Goal: Task Accomplishment & Management: Manage account settings

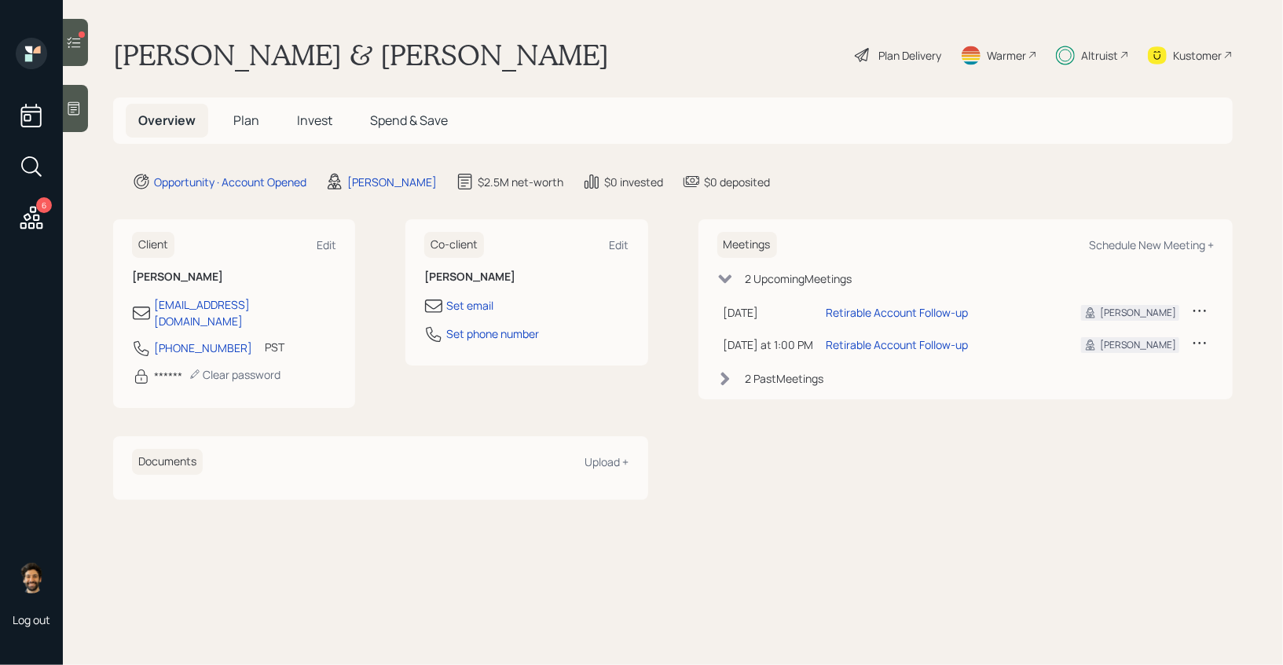
click at [79, 46] on icon at bounding box center [74, 42] width 13 height 11
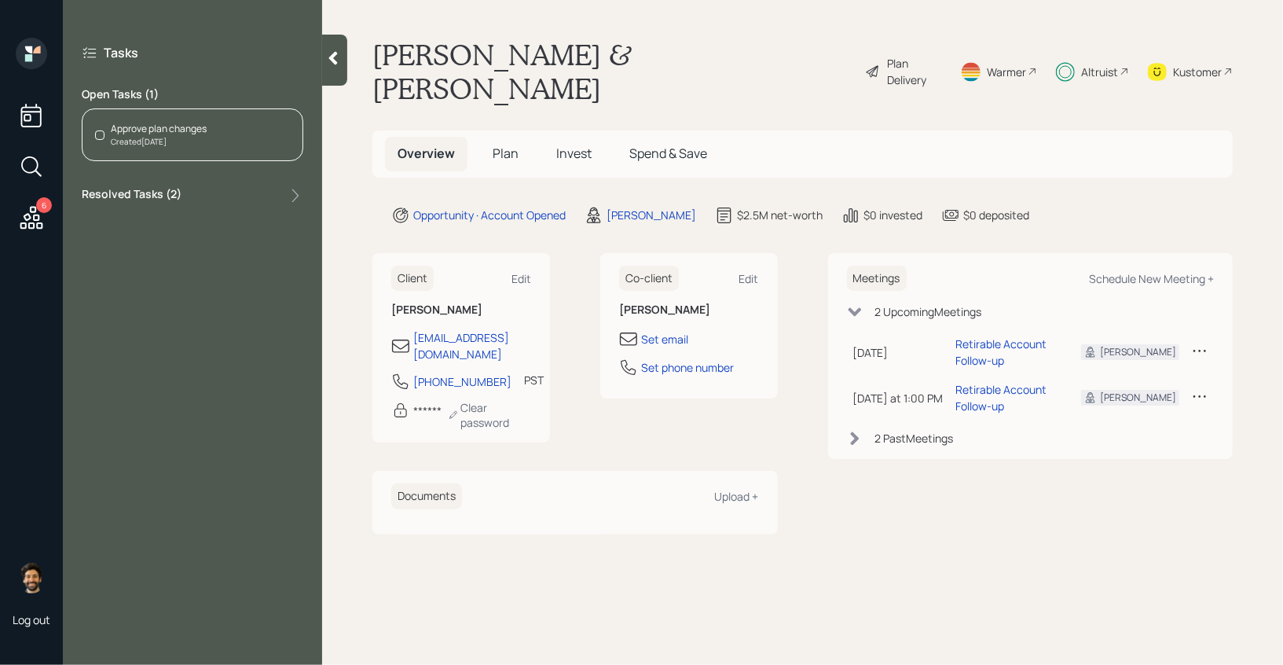
click at [229, 149] on div "Approve plan changes Created [DATE]" at bounding box center [193, 134] width 222 height 53
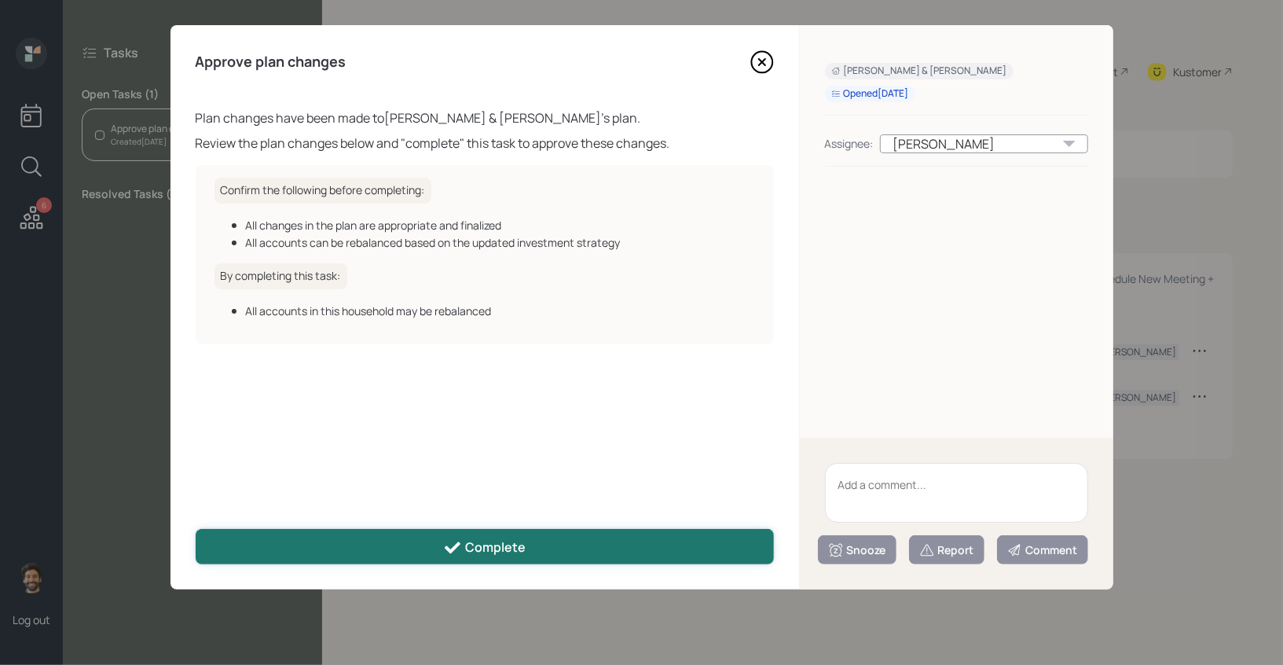
click at [345, 556] on button "Complete" at bounding box center [485, 546] width 578 height 35
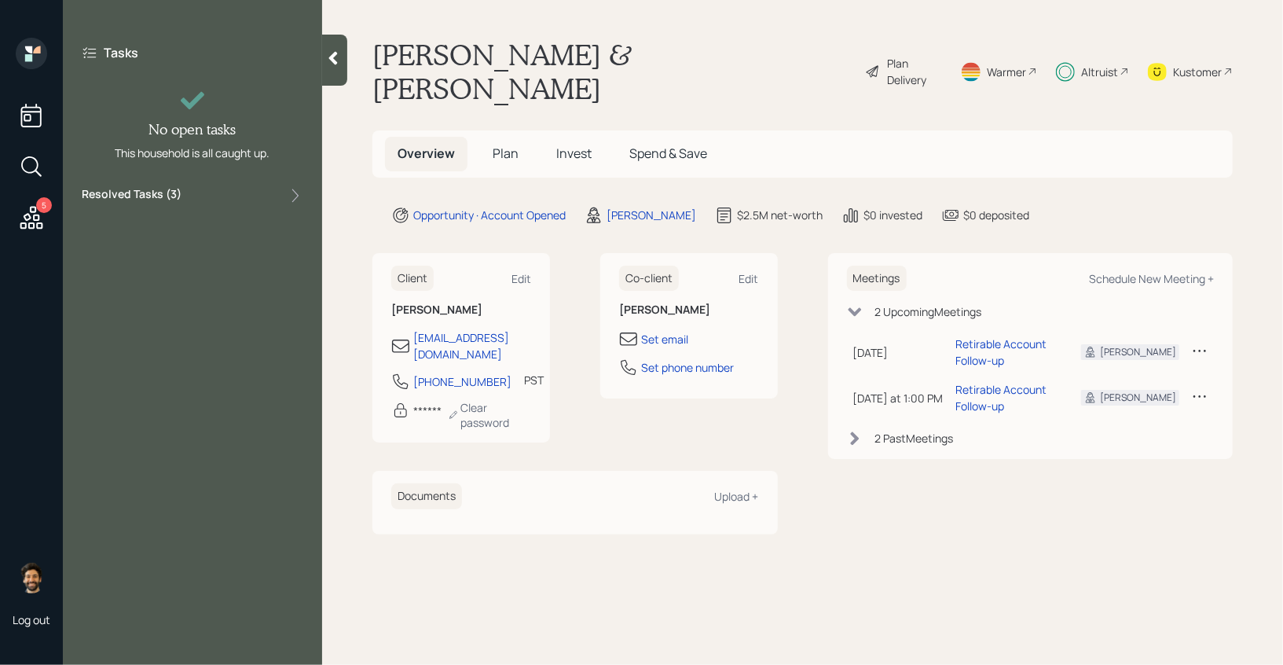
click at [345, 64] on div at bounding box center [334, 60] width 25 height 51
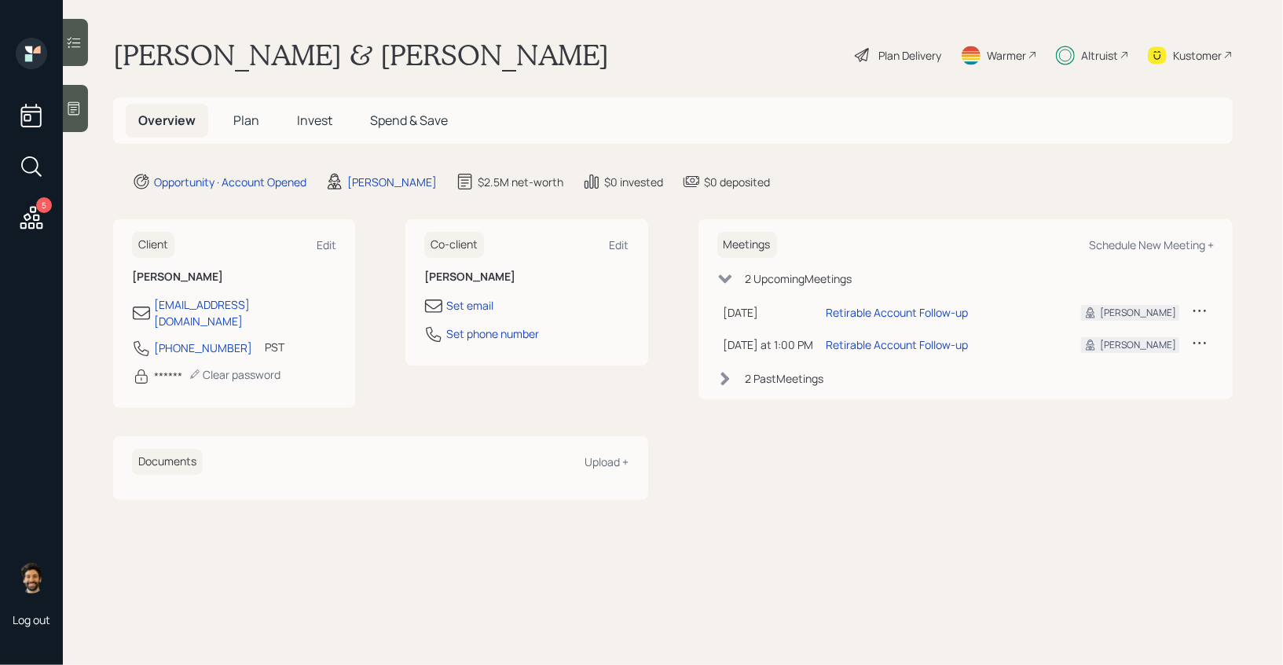
click at [254, 117] on span "Plan" at bounding box center [246, 120] width 26 height 17
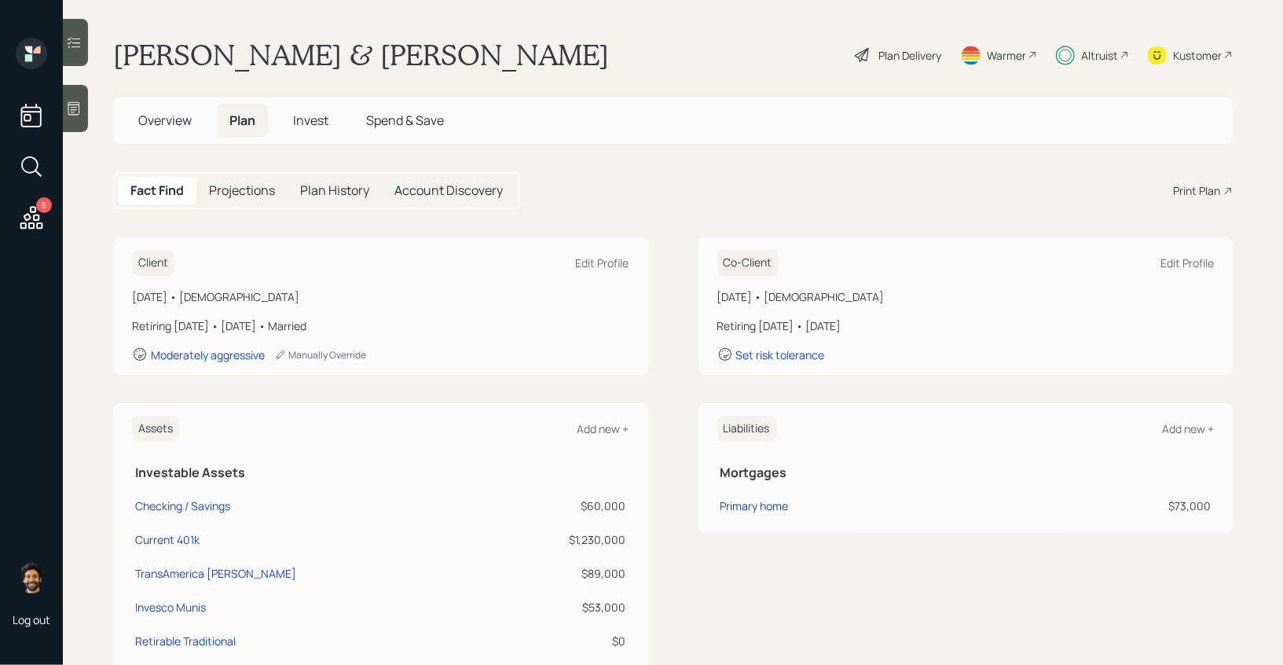
click at [316, 114] on span "Invest" at bounding box center [310, 120] width 35 height 17
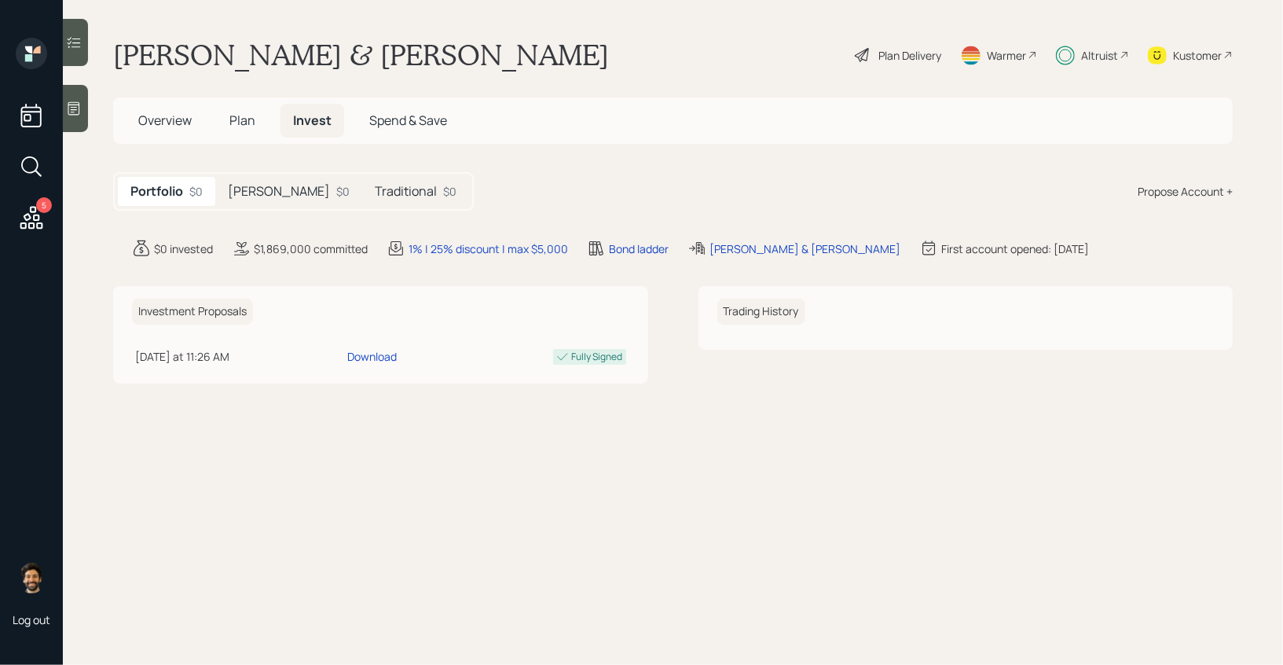
click at [375, 196] on h5 "Traditional" at bounding box center [406, 191] width 62 height 15
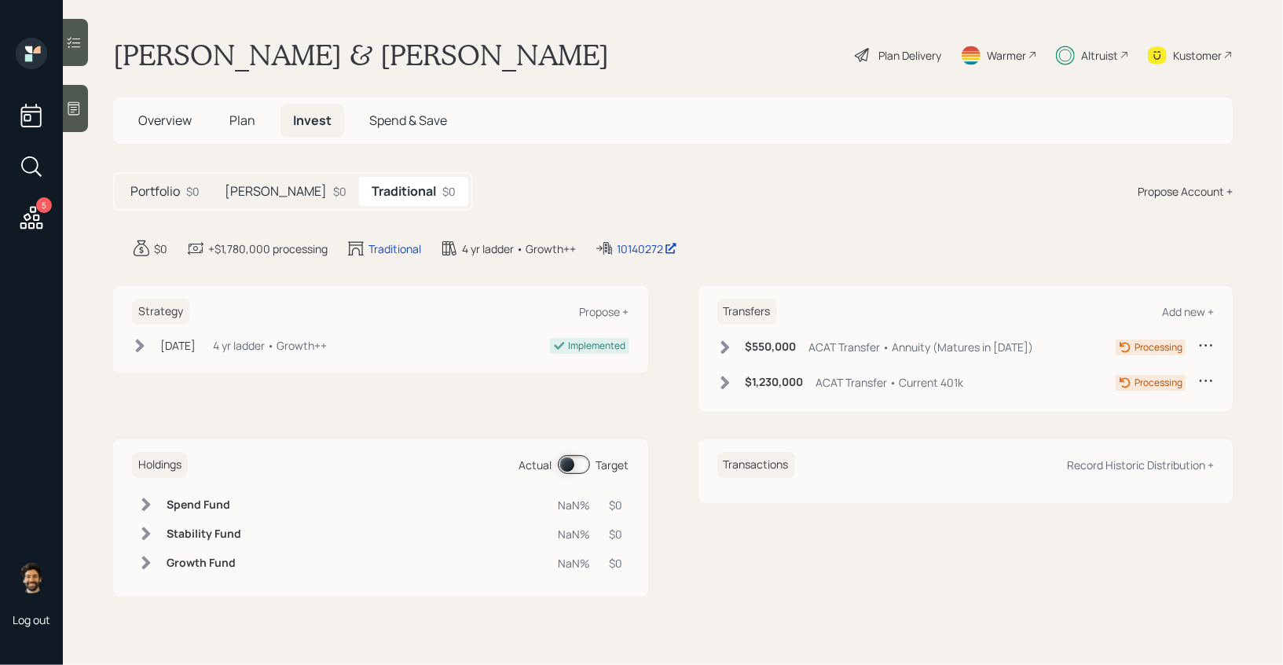
click at [333, 193] on div "$0" at bounding box center [339, 191] width 13 height 17
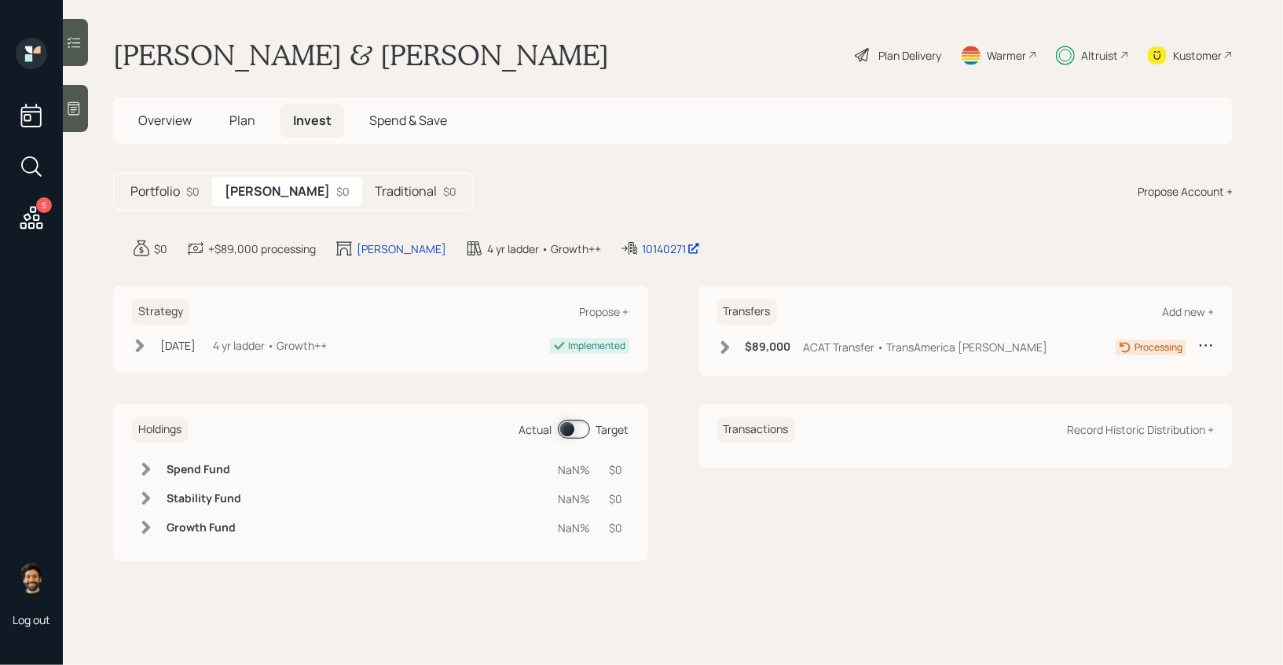
click at [375, 184] on h5 "Traditional" at bounding box center [406, 191] width 62 height 15
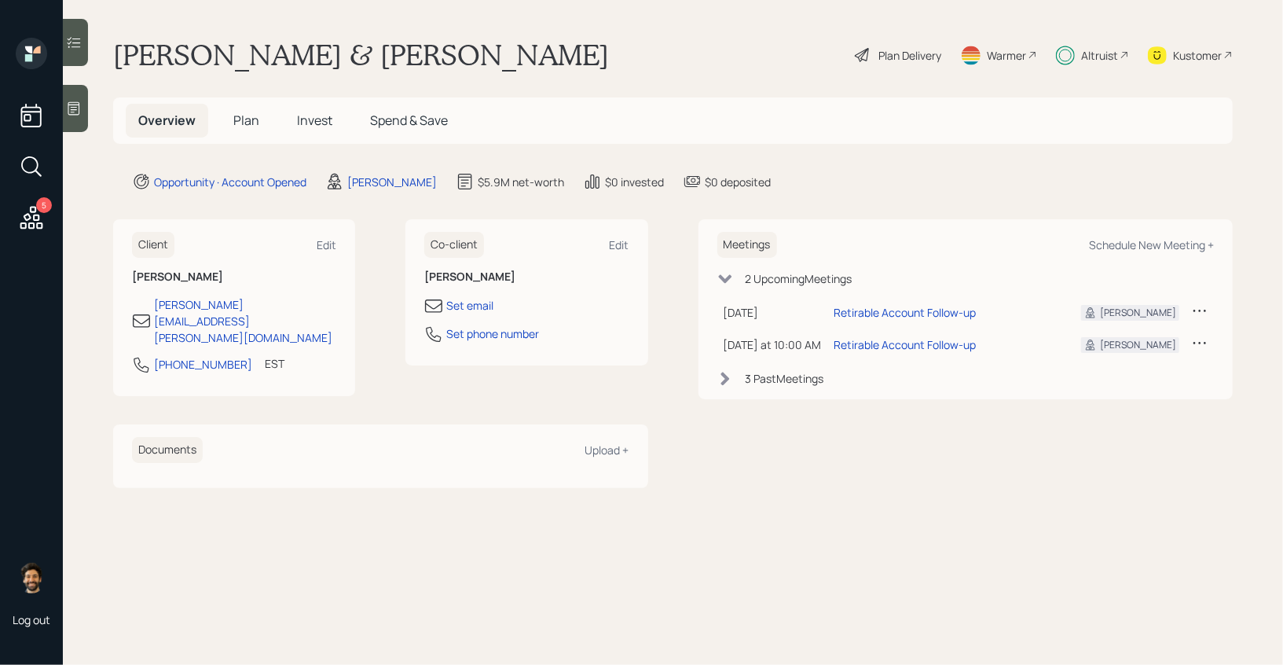
click at [311, 113] on span "Invest" at bounding box center [314, 120] width 35 height 17
